Goal: Task Accomplishment & Management: Manage account settings

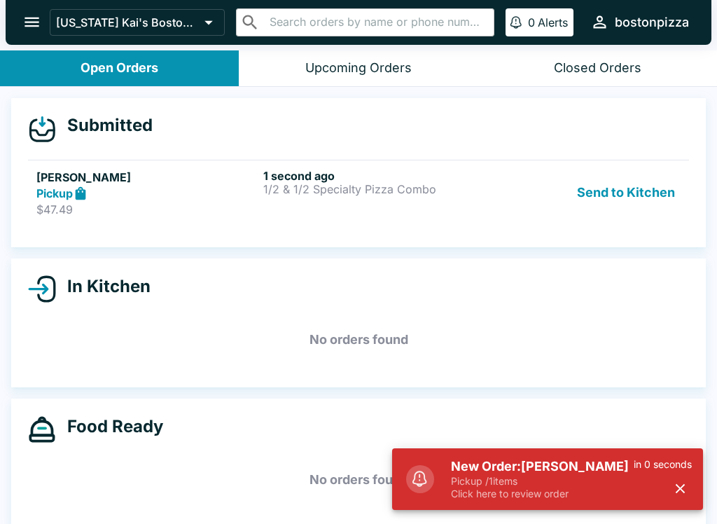
click at [108, 197] on div "Pickup" at bounding box center [146, 194] width 221 height 16
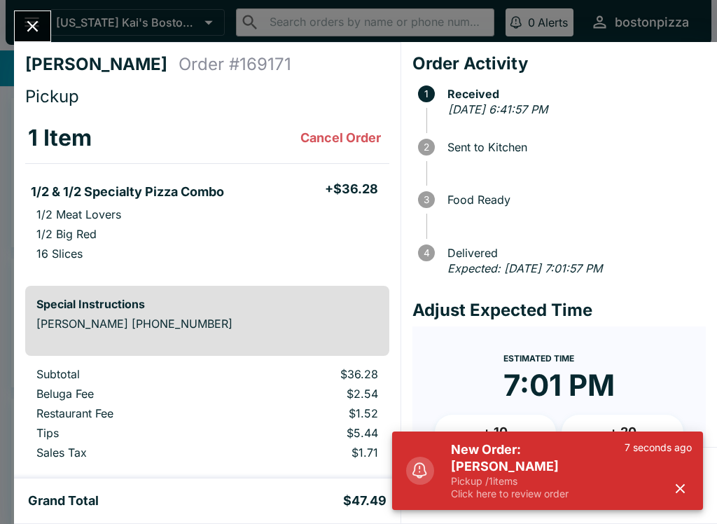
click at [378, 188] on h5 "+ $36.28" at bounding box center [351, 189] width 53 height 17
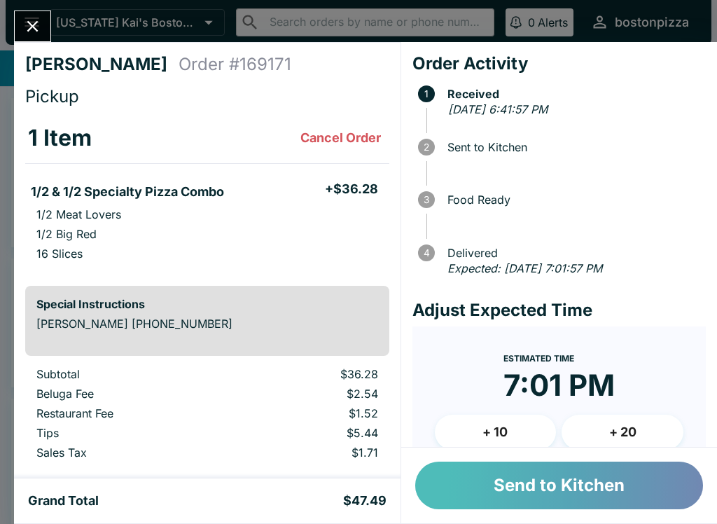
click at [615, 492] on button "Send to Kitchen" at bounding box center [559, 486] width 288 height 48
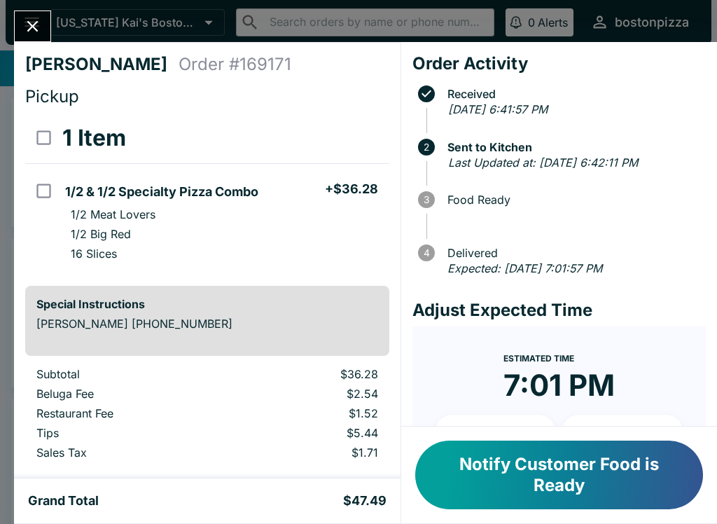
click at [52, 57] on h4 "[PERSON_NAME]" at bounding box center [101, 64] width 153 height 21
click at [27, 36] on icon "Close" at bounding box center [32, 26] width 19 height 19
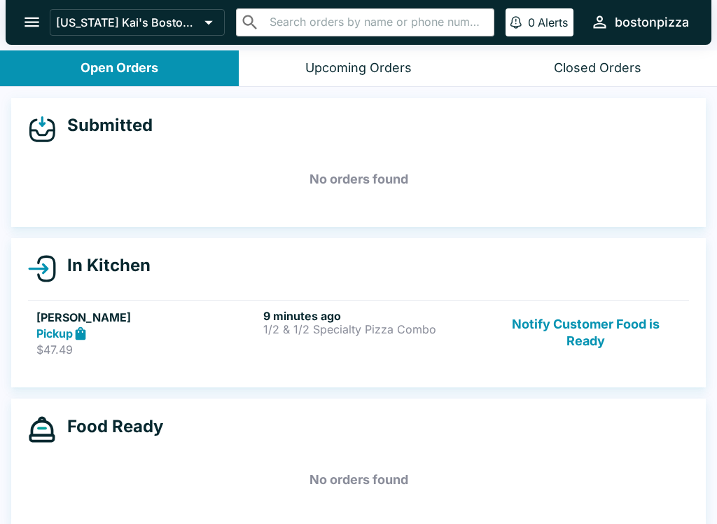
click at [354, 338] on div "9 minutes ago 1/2 & 1/2 Specialty Pizza Combo" at bounding box center [373, 333] width 221 height 48
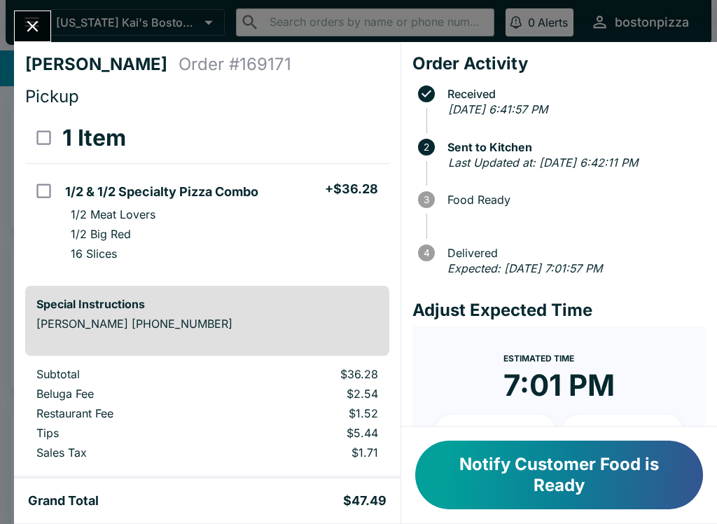
click at [19, 20] on button "Close" at bounding box center [33, 26] width 36 height 30
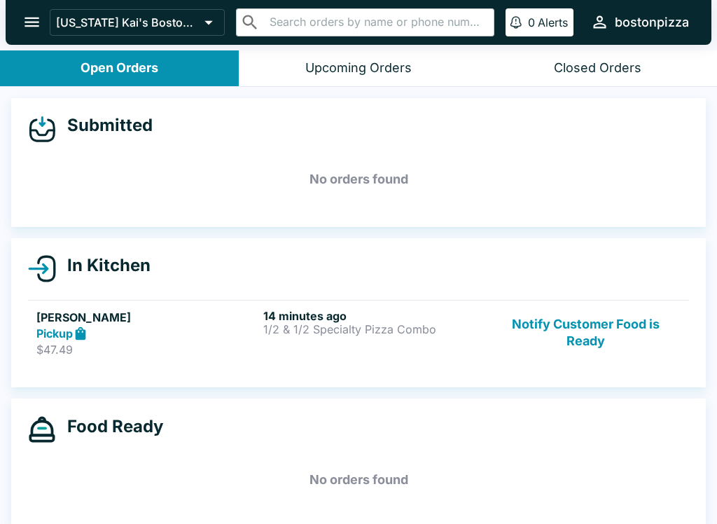
click at [570, 342] on button "Notify Customer Food is Ready" at bounding box center [586, 333] width 190 height 48
